Goal: Task Accomplishment & Management: Manage account settings

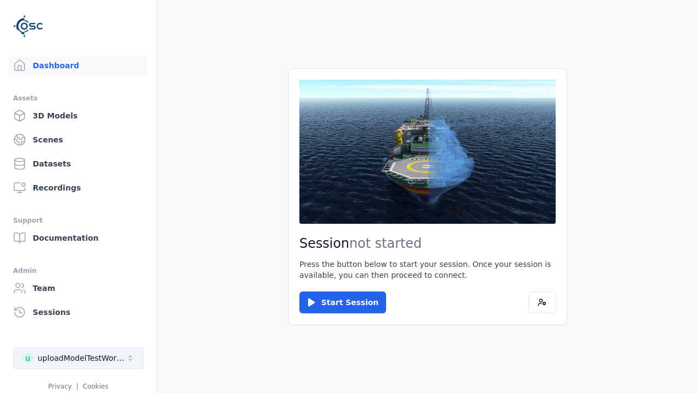
click at [79, 358] on div "uploadModelTestWorkspace" at bounding box center [82, 357] width 88 height 11
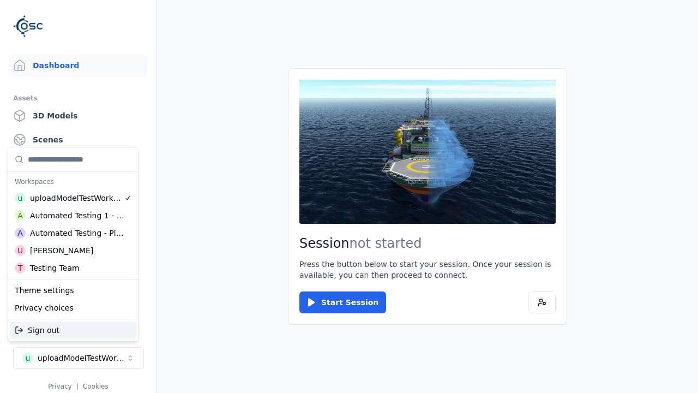
click at [73, 268] on div "Testing Team" at bounding box center [55, 267] width 50 height 11
click at [349, 196] on html "Support Dashboard Assets 3D Models Scenes Datasets Recordings Support Documenta…" at bounding box center [349, 196] width 698 height 393
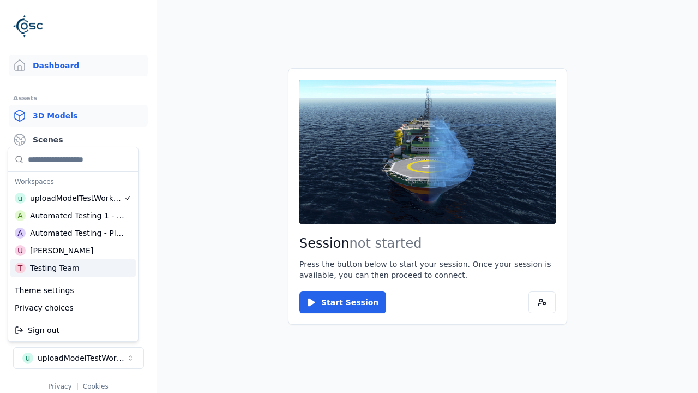
click at [78, 116] on link "3D Models" at bounding box center [78, 116] width 139 height 22
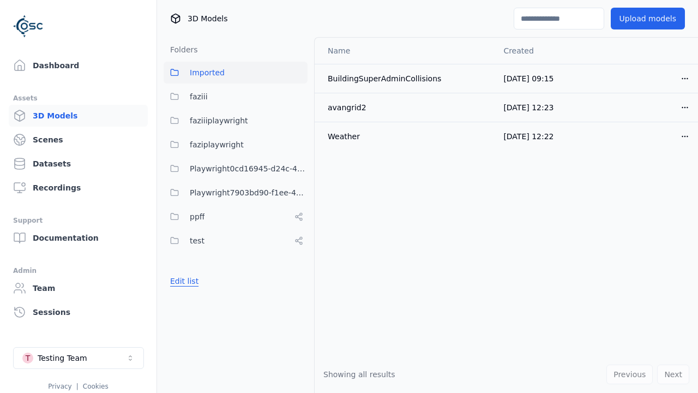
click at [184, 281] on button "Edit list" at bounding box center [184, 281] width 41 height 20
click at [195, 281] on link "Create folder" at bounding box center [195, 281] width 50 height 11
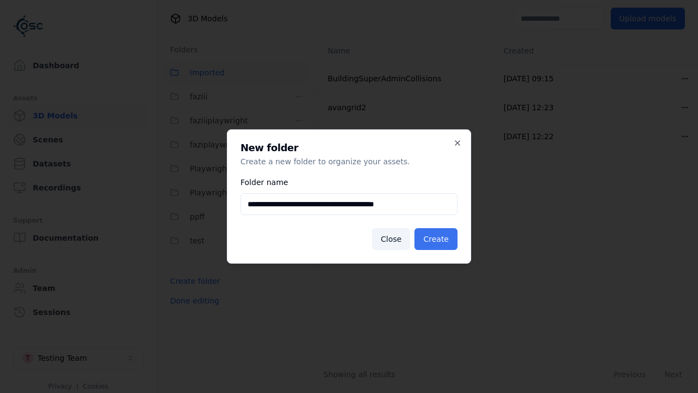
type input "**********"
click at [436, 239] on button "Create" at bounding box center [436, 239] width 43 height 22
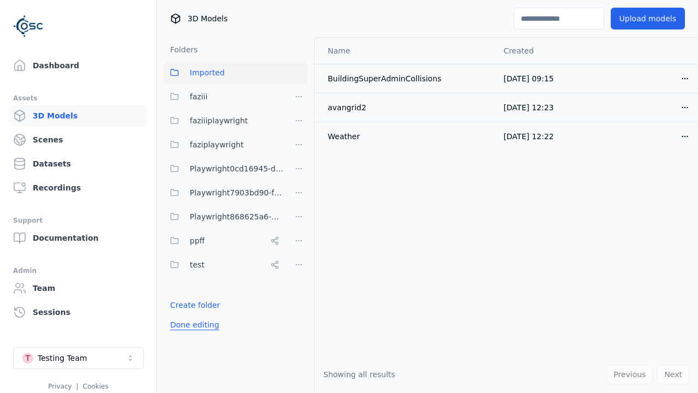
click at [194, 325] on button "Done editing" at bounding box center [195, 325] width 62 height 20
click at [184, 315] on button "Done editing" at bounding box center [195, 325] width 62 height 20
click at [299, 217] on html "Support Dashboard Assets 3D Models Scenes Datasets Recordings Support Documenta…" at bounding box center [349, 196] width 698 height 393
click at [299, 256] on div "Rename" at bounding box center [298, 256] width 73 height 17
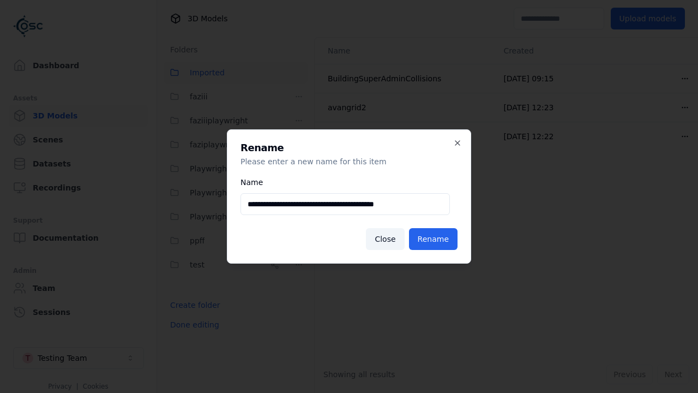
click at [345, 204] on input "**********" at bounding box center [346, 204] width 210 height 22
type input "**********"
click at [433, 239] on button "Rename" at bounding box center [433, 239] width 49 height 22
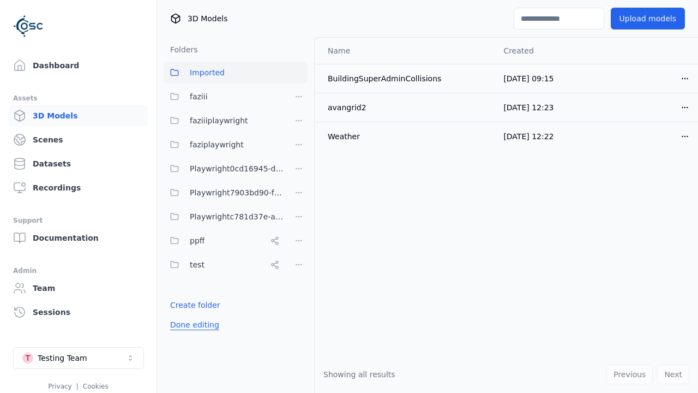
click at [194, 325] on button "Done editing" at bounding box center [195, 325] width 62 height 20
click at [184, 315] on button "Done editing" at bounding box center [195, 325] width 62 height 20
